Goal: Find specific page/section: Find specific page/section

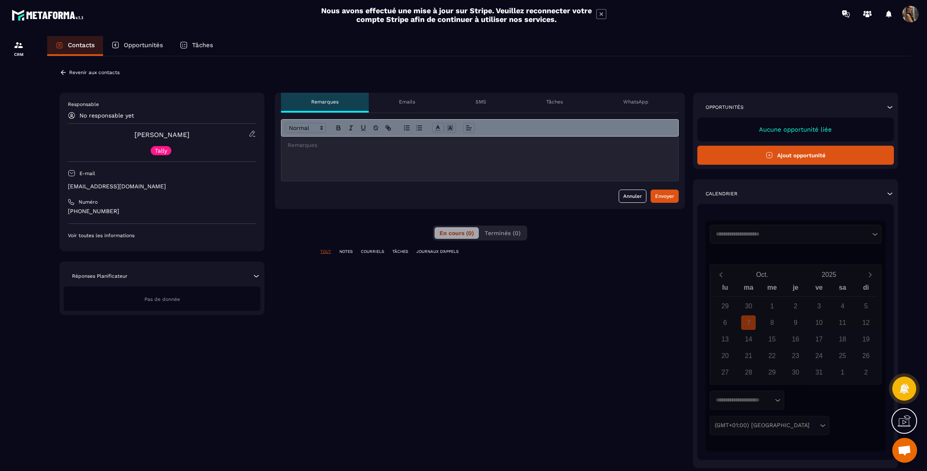
drag, startPoint x: 22, startPoint y: 48, endPoint x: 325, endPoint y: 52, distance: 303.0
click at [22, 48] on img at bounding box center [19, 45] width 10 height 10
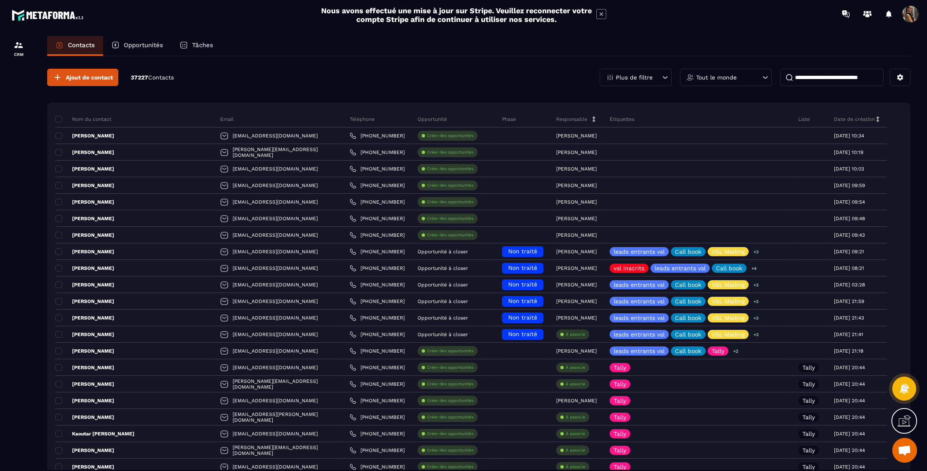
click at [843, 79] on input at bounding box center [831, 77] width 103 height 17
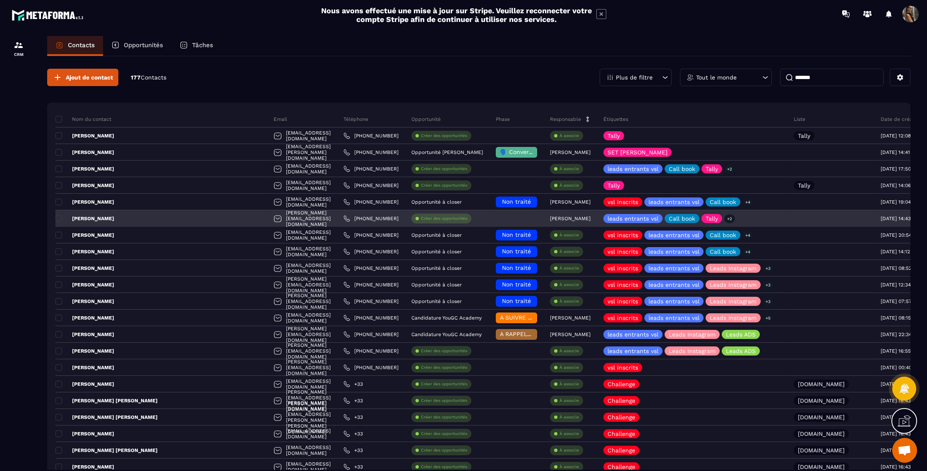
type input "*******"
click at [343, 219] on link "[PHONE_NUMBER]" at bounding box center [370, 218] width 55 height 7
click at [90, 218] on p "[PERSON_NAME]" at bounding box center [84, 218] width 59 height 7
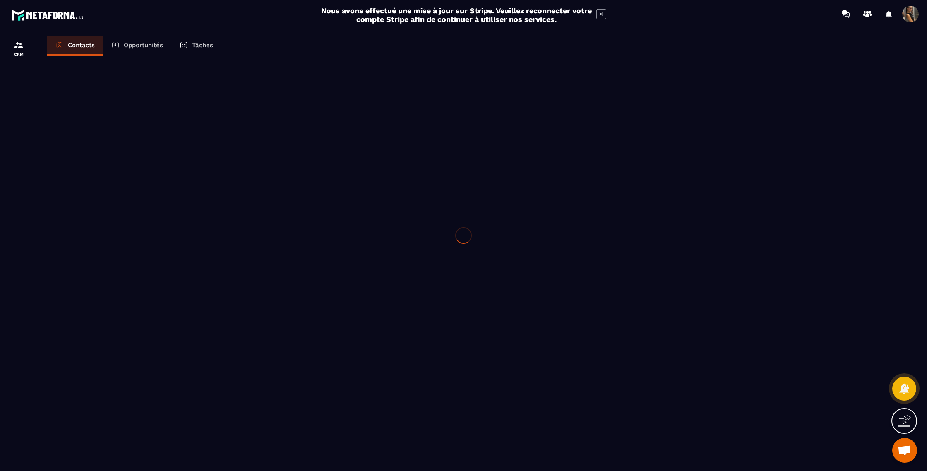
click at [90, 218] on div at bounding box center [463, 235] width 927 height 471
